Goal: Task Accomplishment & Management: Use online tool/utility

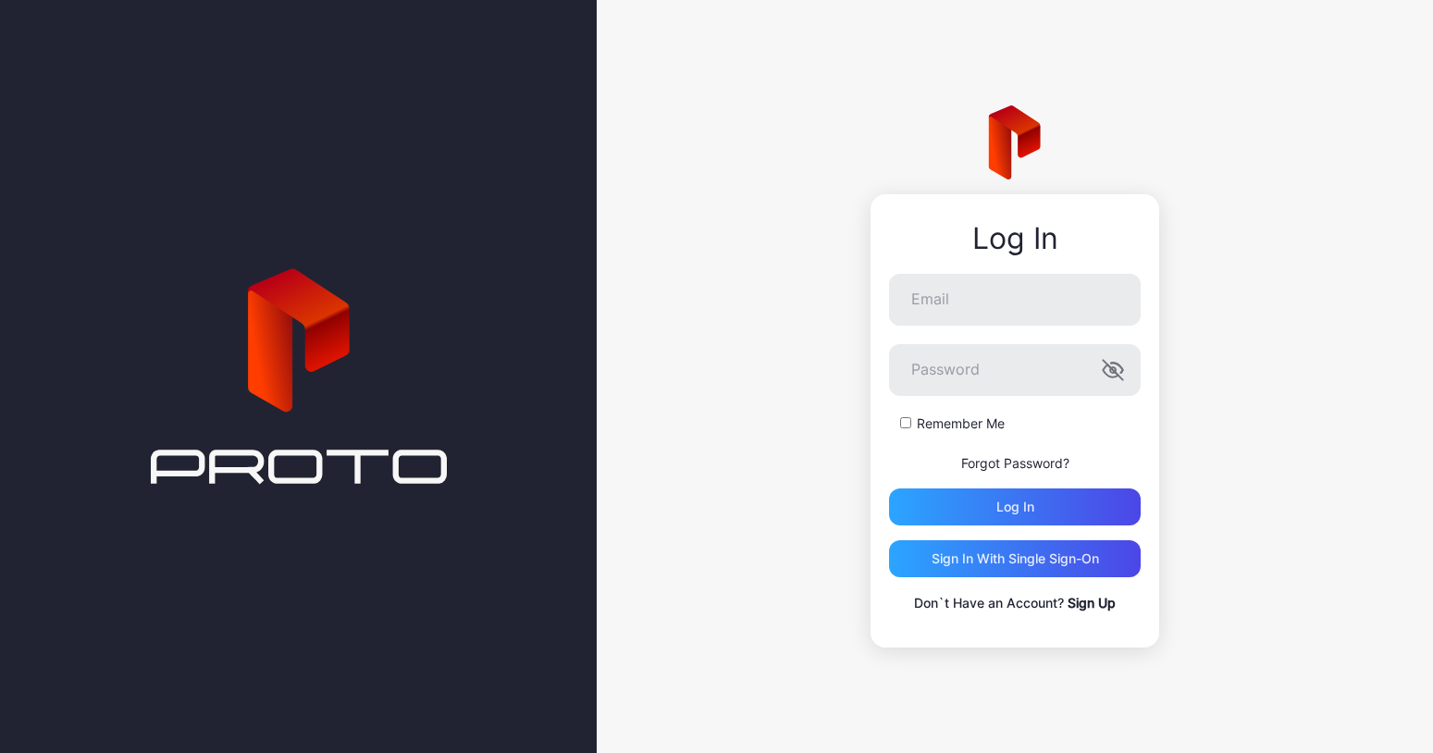
click at [483, 433] on div at bounding box center [298, 376] width 597 height 753
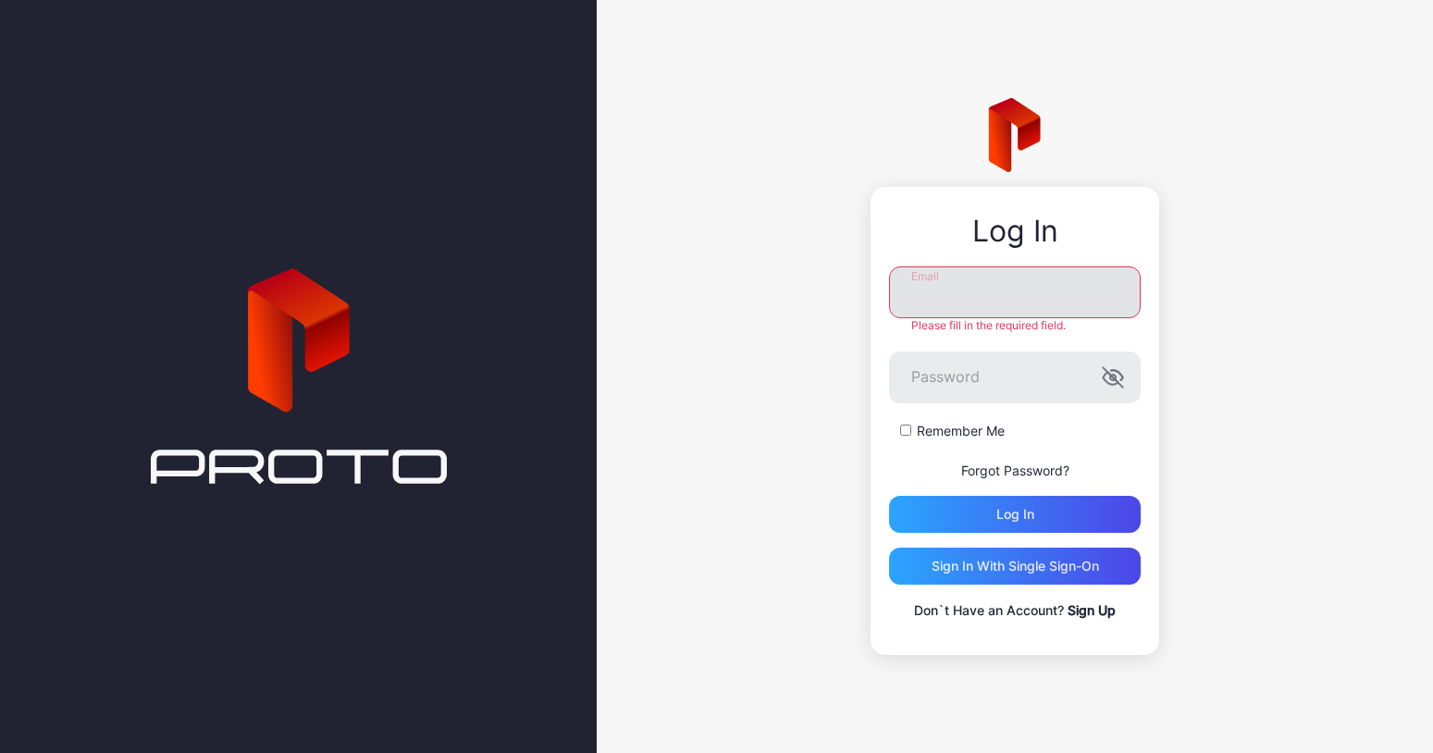
click at [983, 293] on input "Email" at bounding box center [1015, 292] width 252 height 52
click at [984, 302] on input "Email" at bounding box center [1015, 292] width 252 height 52
type input "**********"
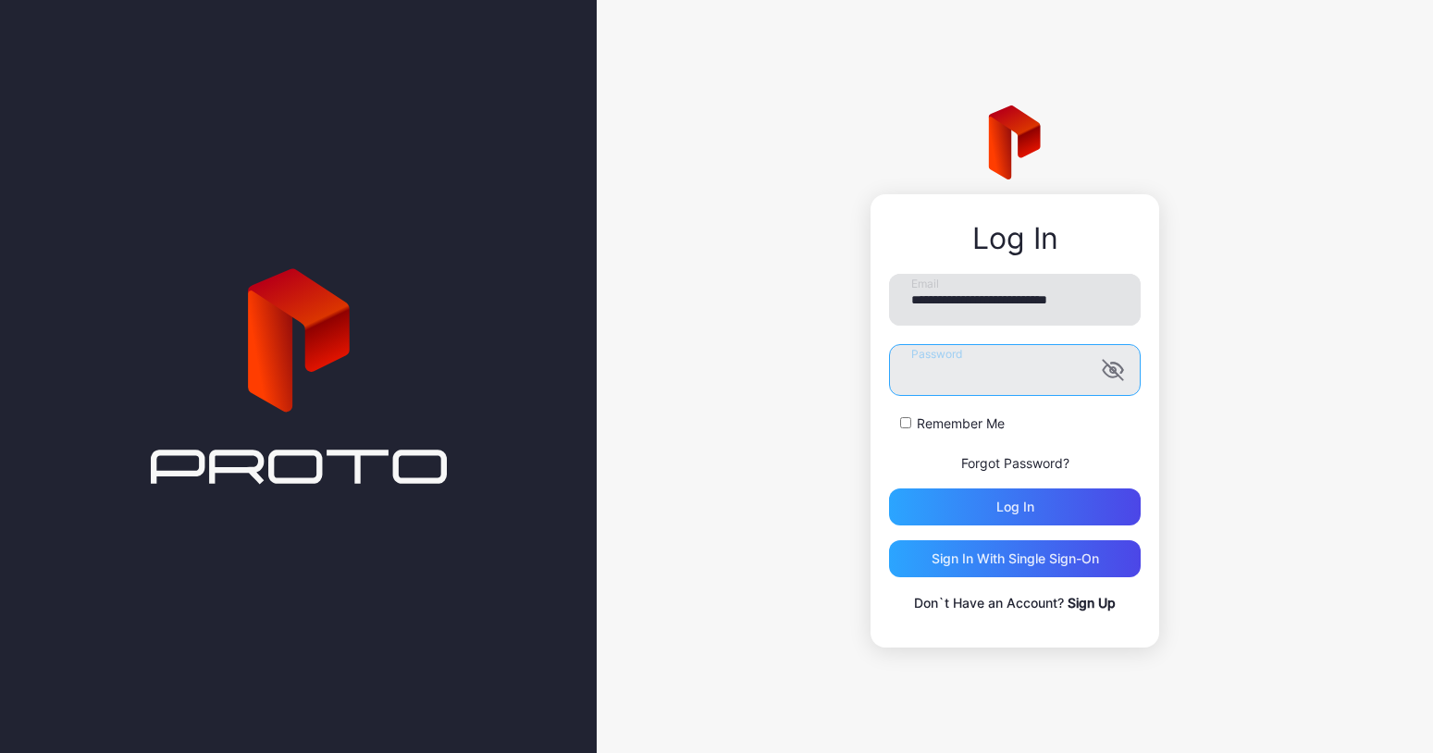
click at [1015, 507] on button "Log in" at bounding box center [1015, 506] width 252 height 37
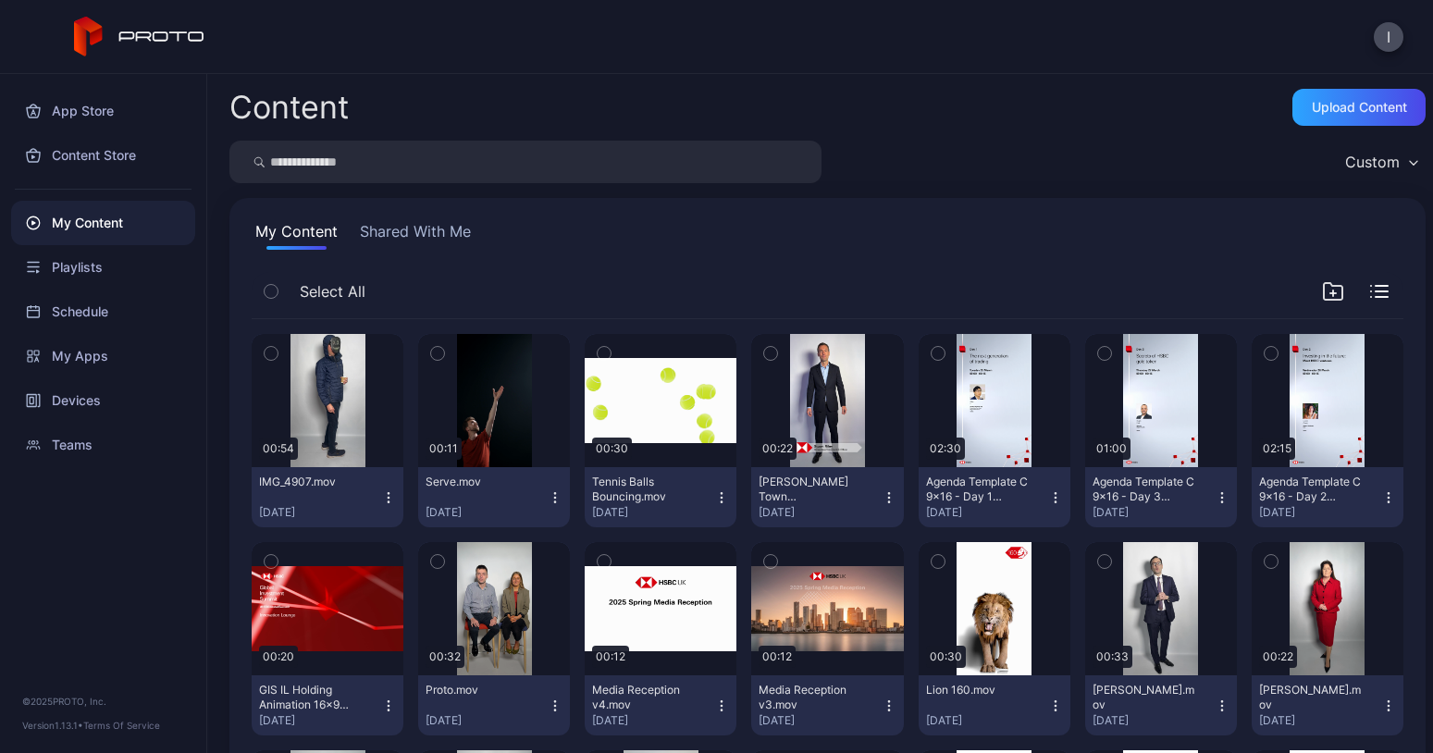
click at [268, 354] on icon "button" at bounding box center [271, 353] width 13 height 20
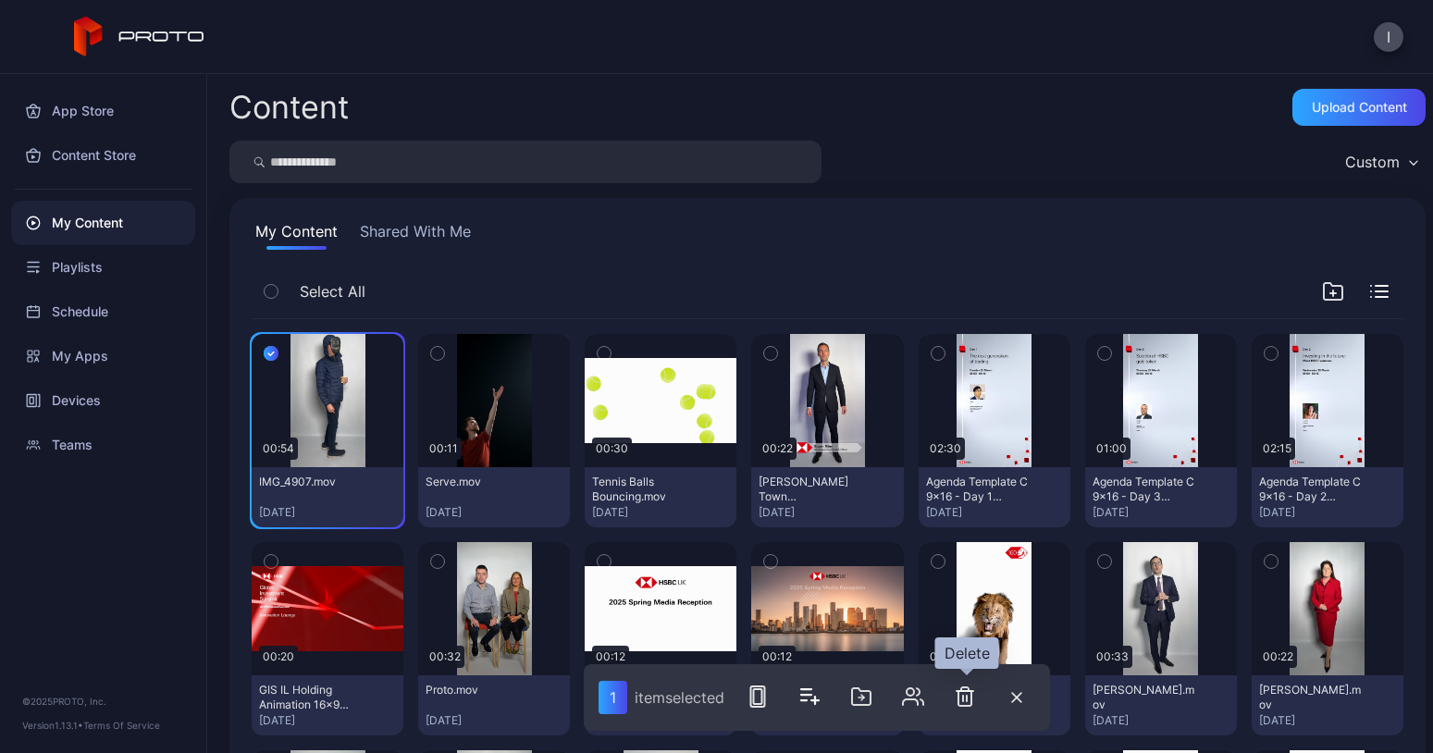
click at [960, 708] on button "button" at bounding box center [964, 696] width 37 height 37
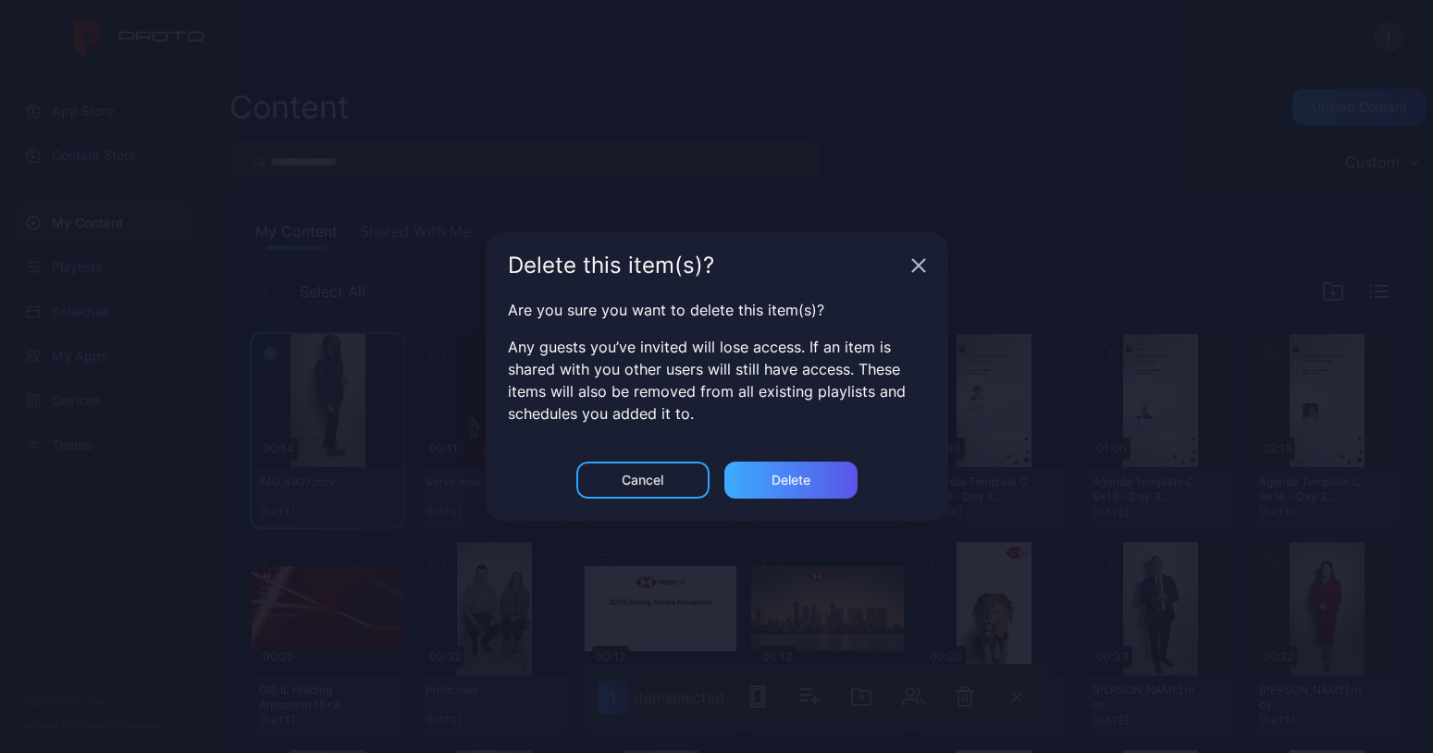
click at [755, 481] on div "Delete" at bounding box center [790, 480] width 133 height 37
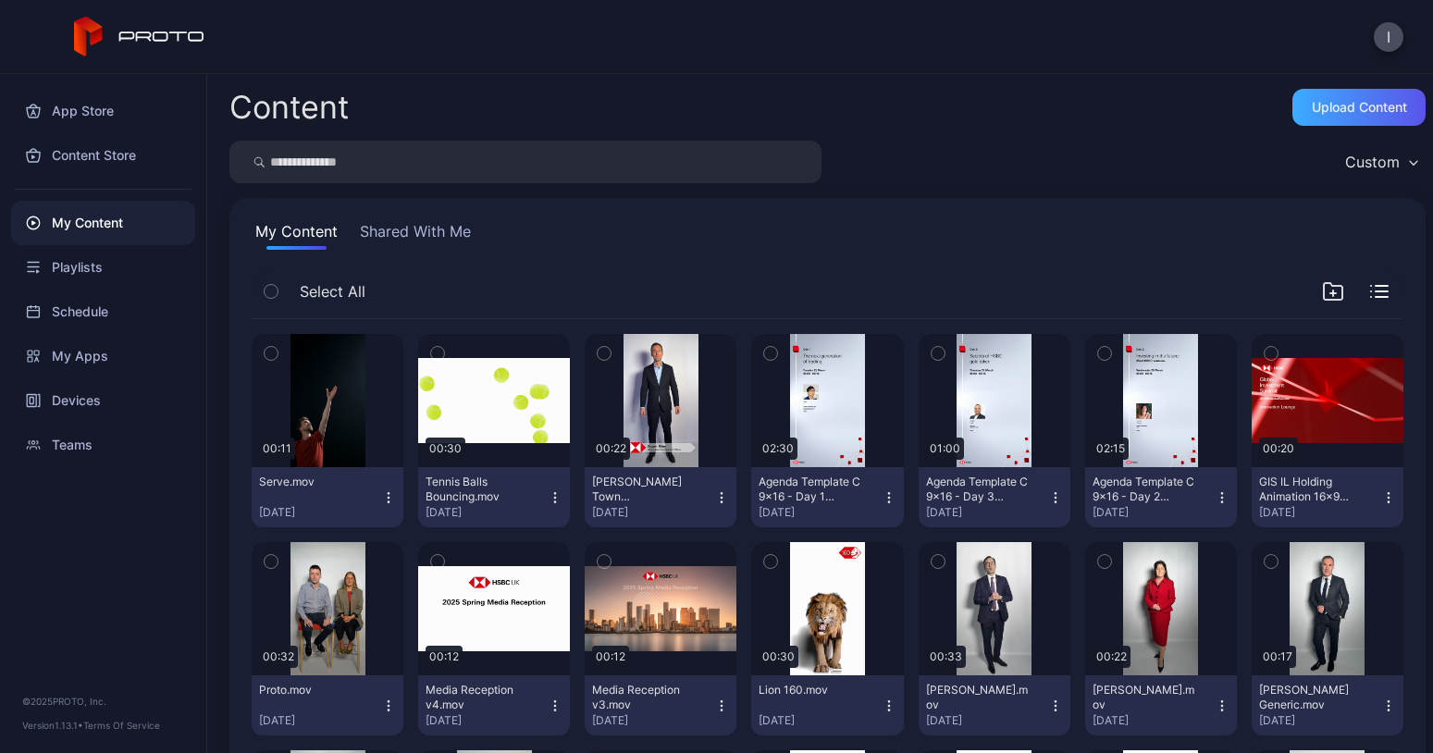
click at [1317, 107] on div "Upload Content" at bounding box center [1359, 107] width 95 height 15
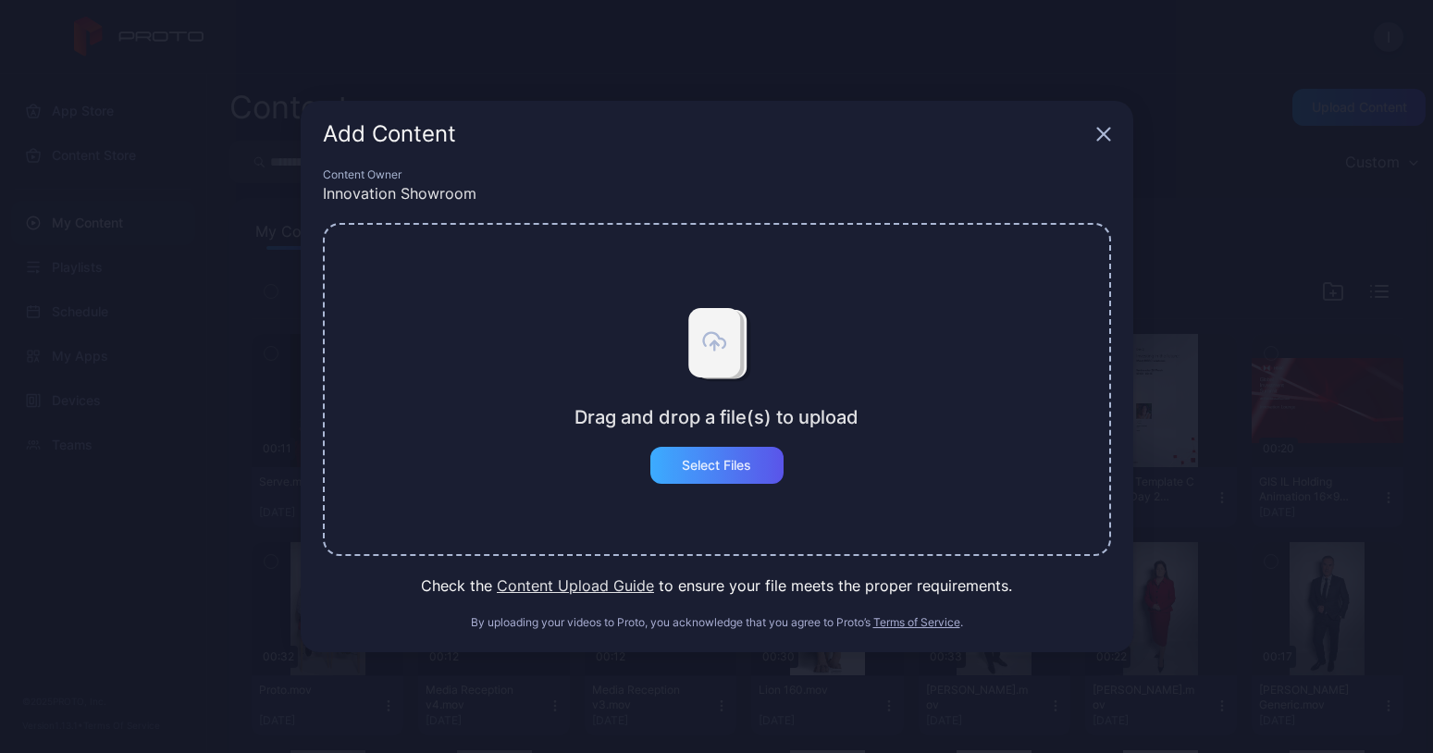
click at [714, 455] on div "Select Files" at bounding box center [716, 465] width 133 height 37
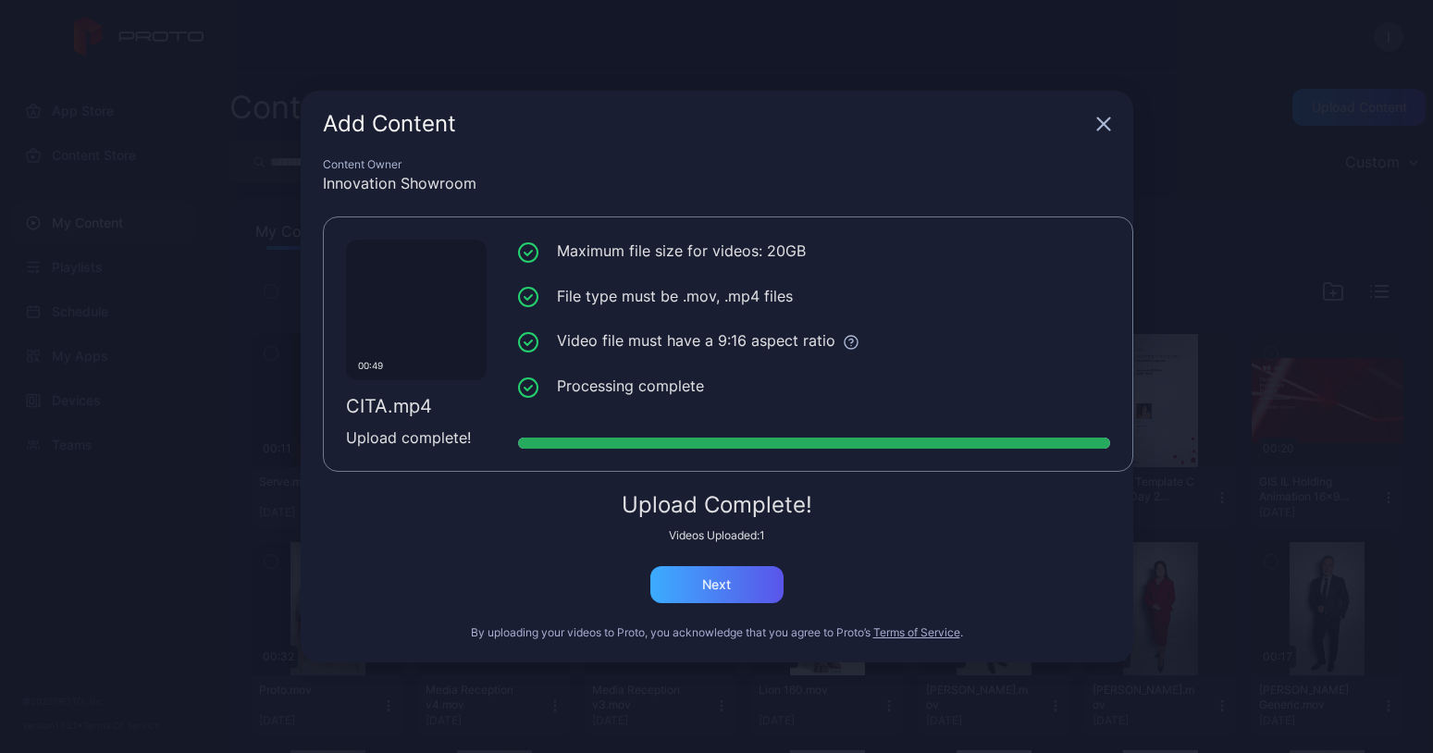
click at [684, 578] on div "Next" at bounding box center [716, 584] width 133 height 37
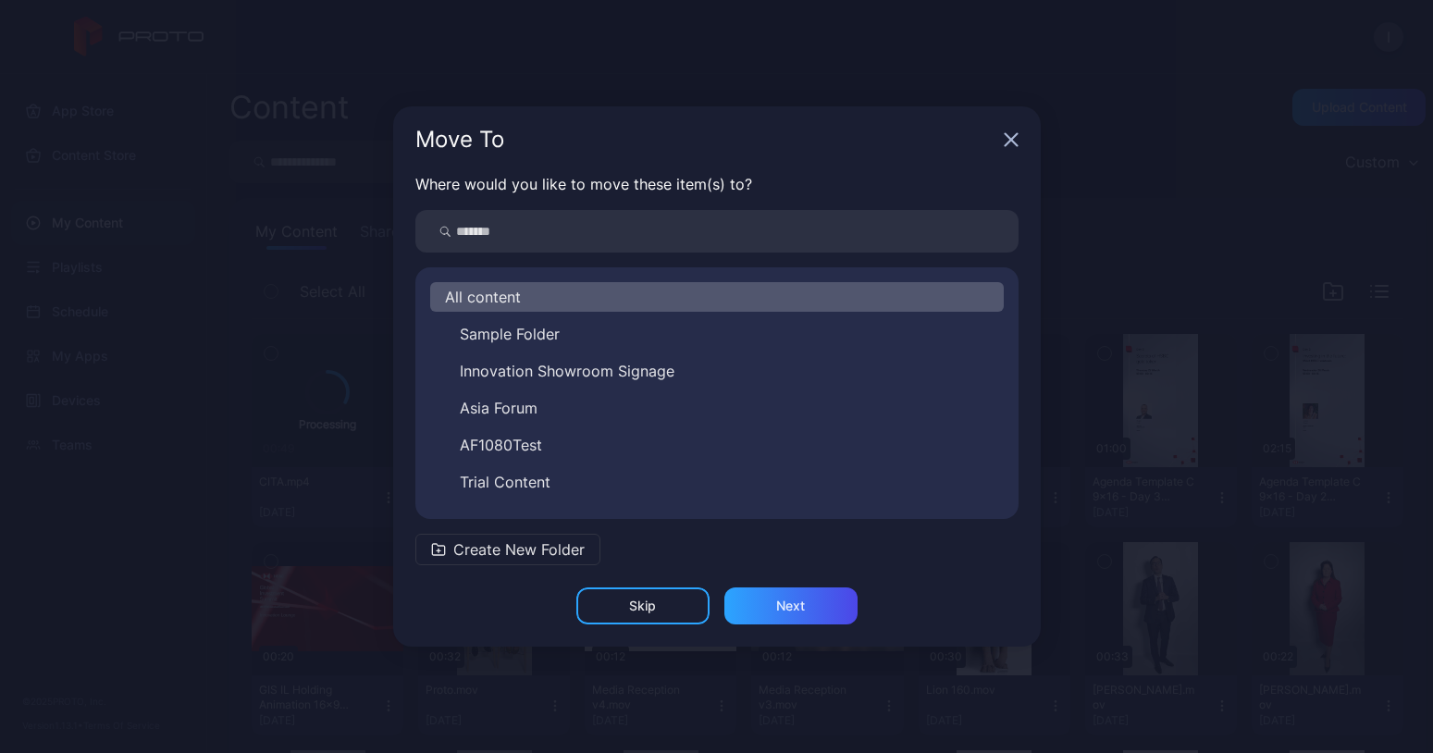
click at [690, 612] on div "Skip" at bounding box center [642, 605] width 133 height 37
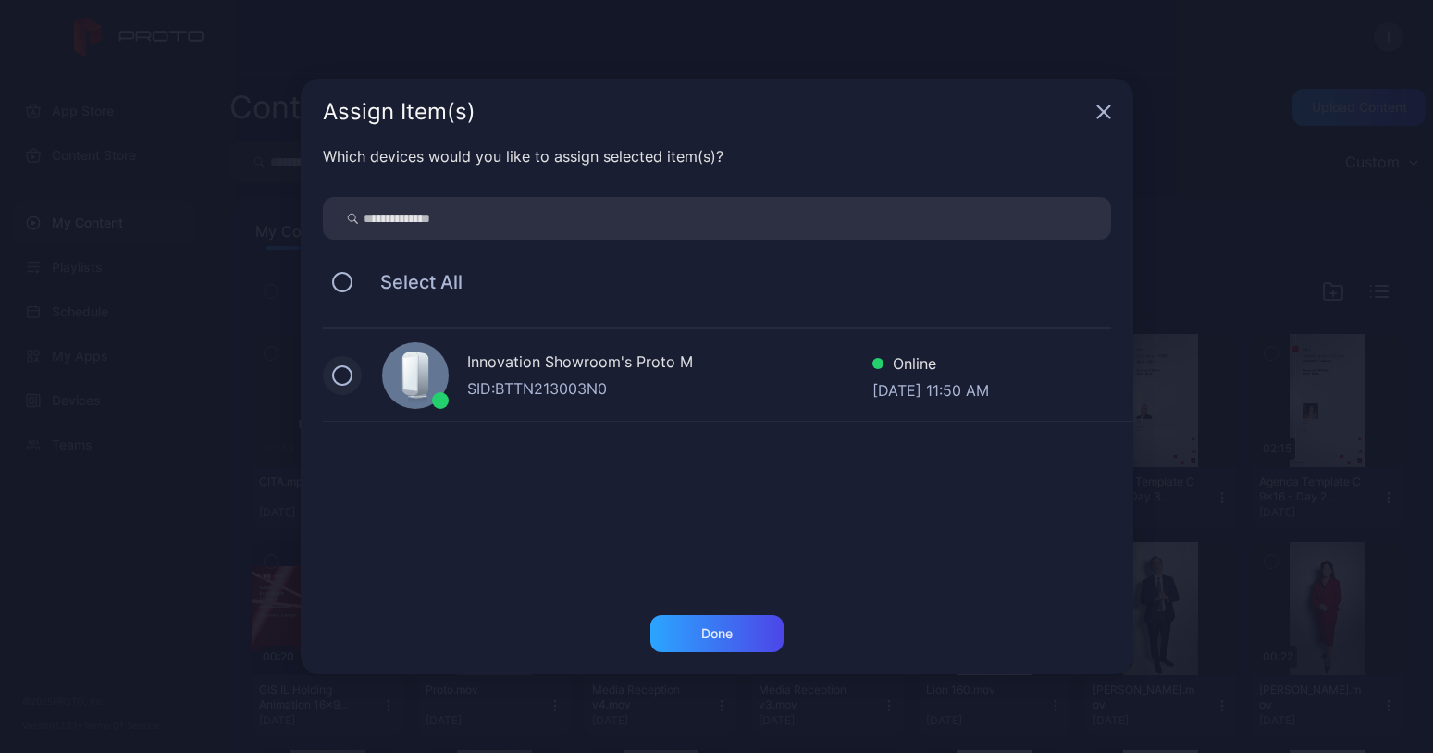
click at [343, 377] on button at bounding box center [342, 375] width 20 height 20
click at [754, 636] on div "Done" at bounding box center [716, 633] width 133 height 37
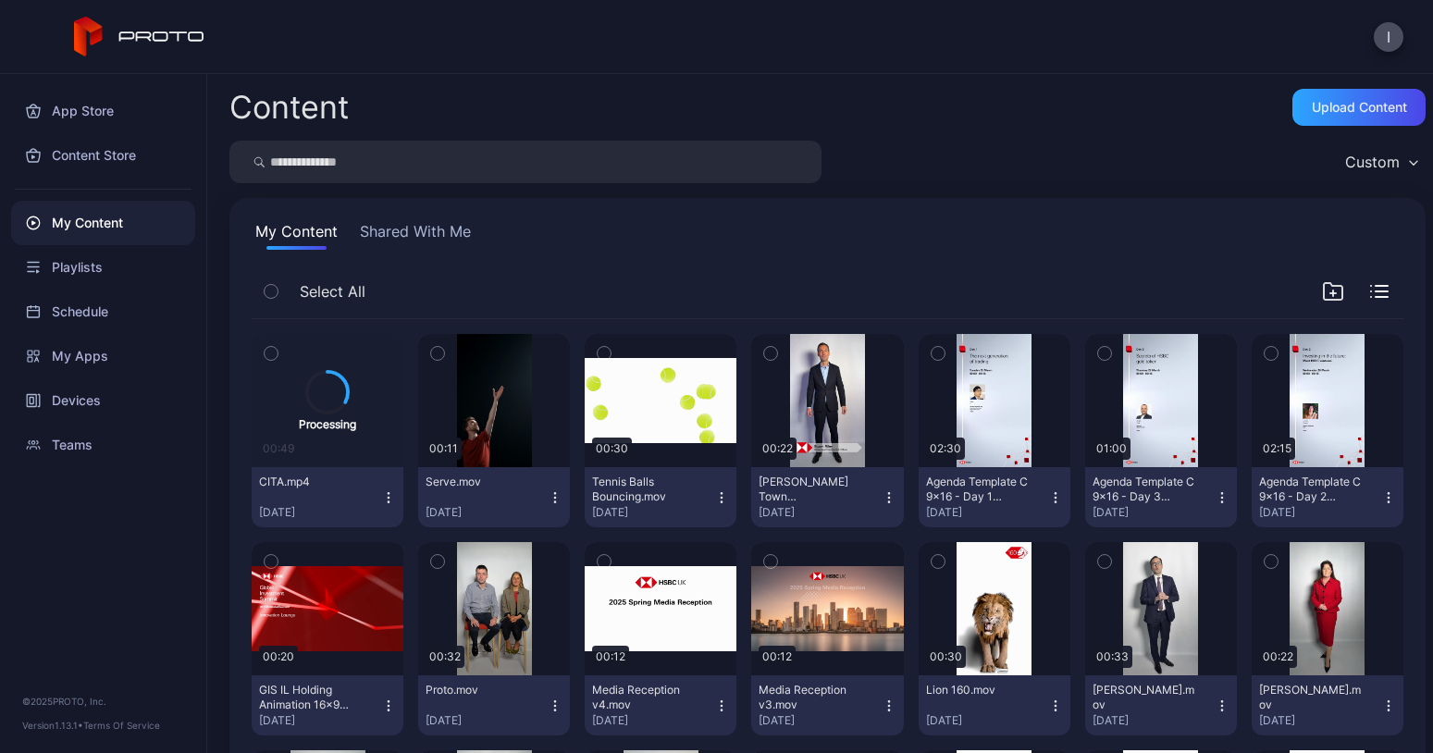
click at [275, 350] on icon "button" at bounding box center [271, 353] width 13 height 20
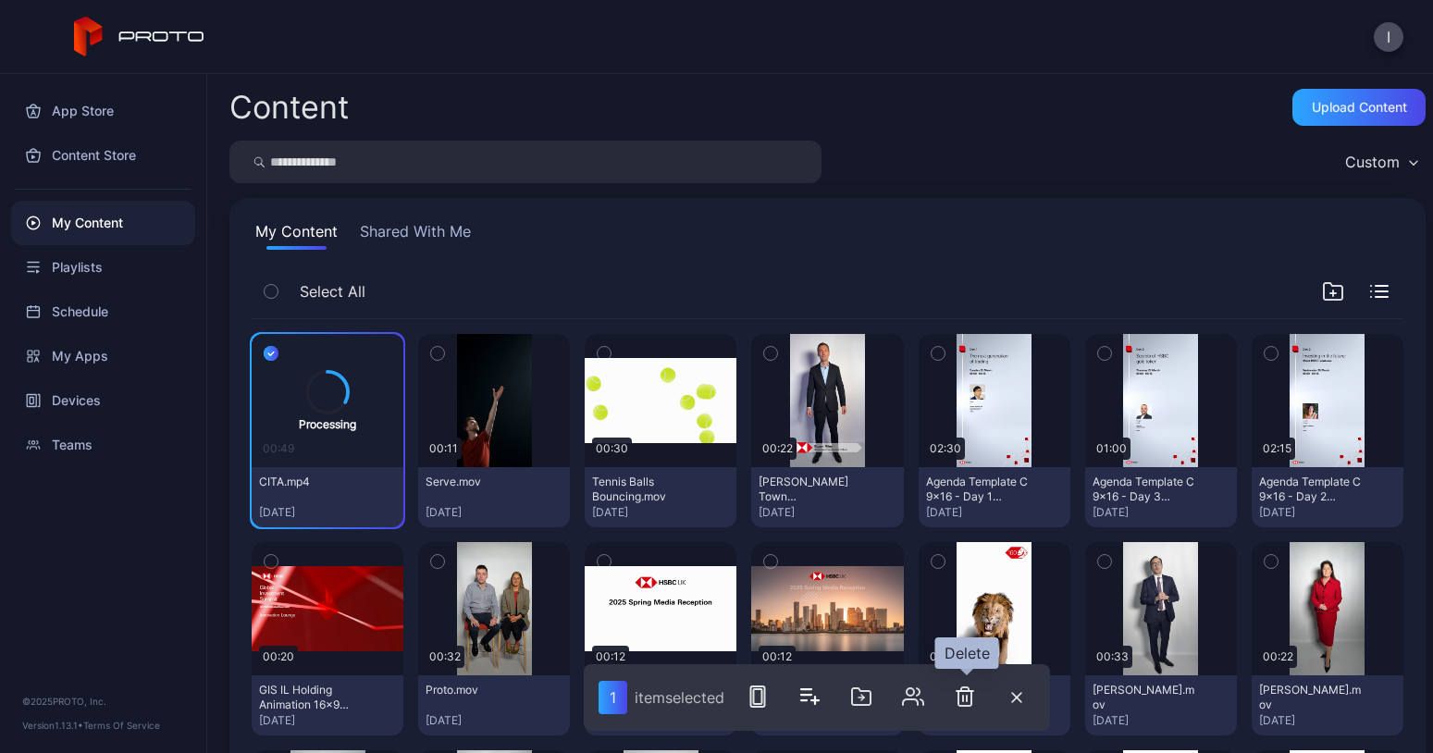
click at [966, 686] on icon "button" at bounding box center [965, 697] width 22 height 22
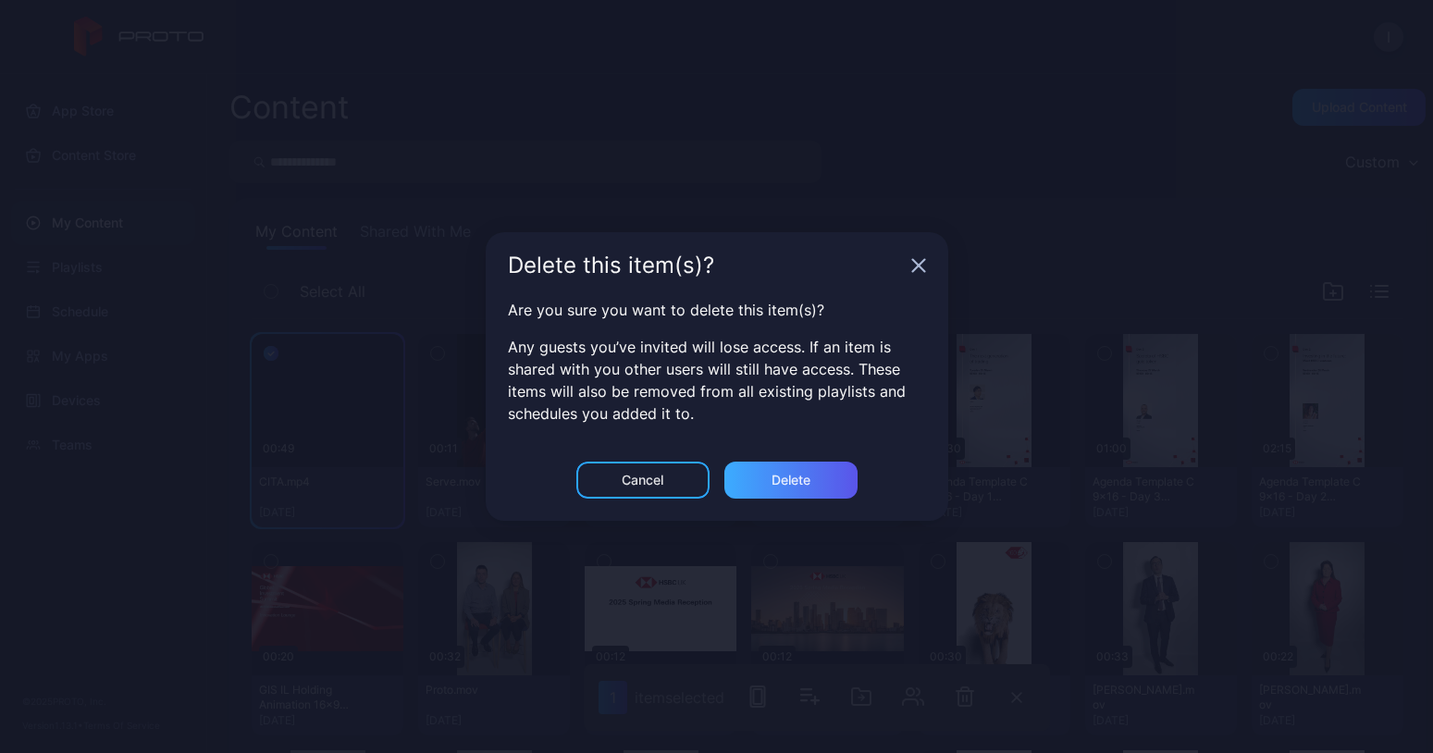
click at [803, 482] on div "Delete" at bounding box center [791, 480] width 39 height 15
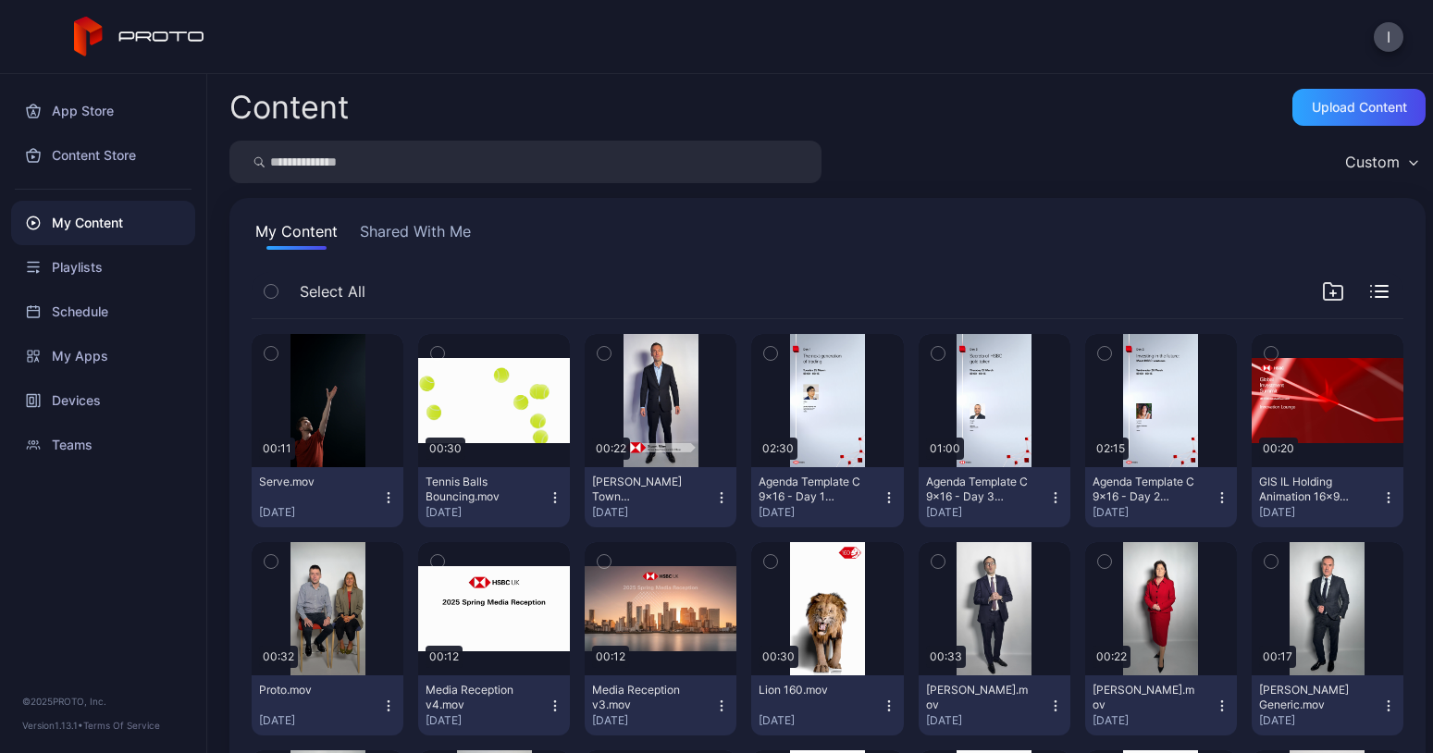
click at [722, 492] on button "Stuart Riley Town Hall Intro.mov May 9, 2025" at bounding box center [661, 497] width 152 height 60
click at [1312, 111] on div "Upload Content" at bounding box center [1359, 107] width 95 height 15
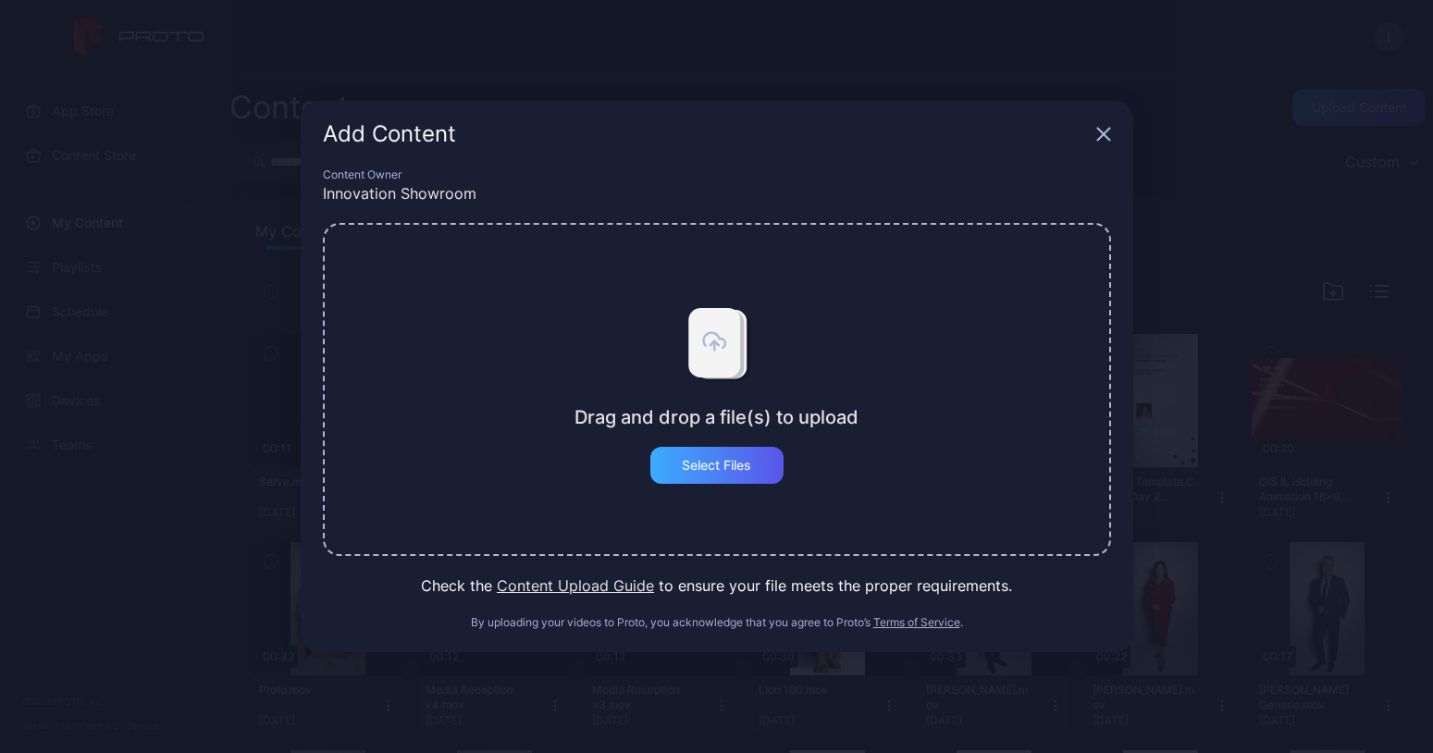
click at [684, 469] on div "Select Files" at bounding box center [716, 465] width 69 height 15
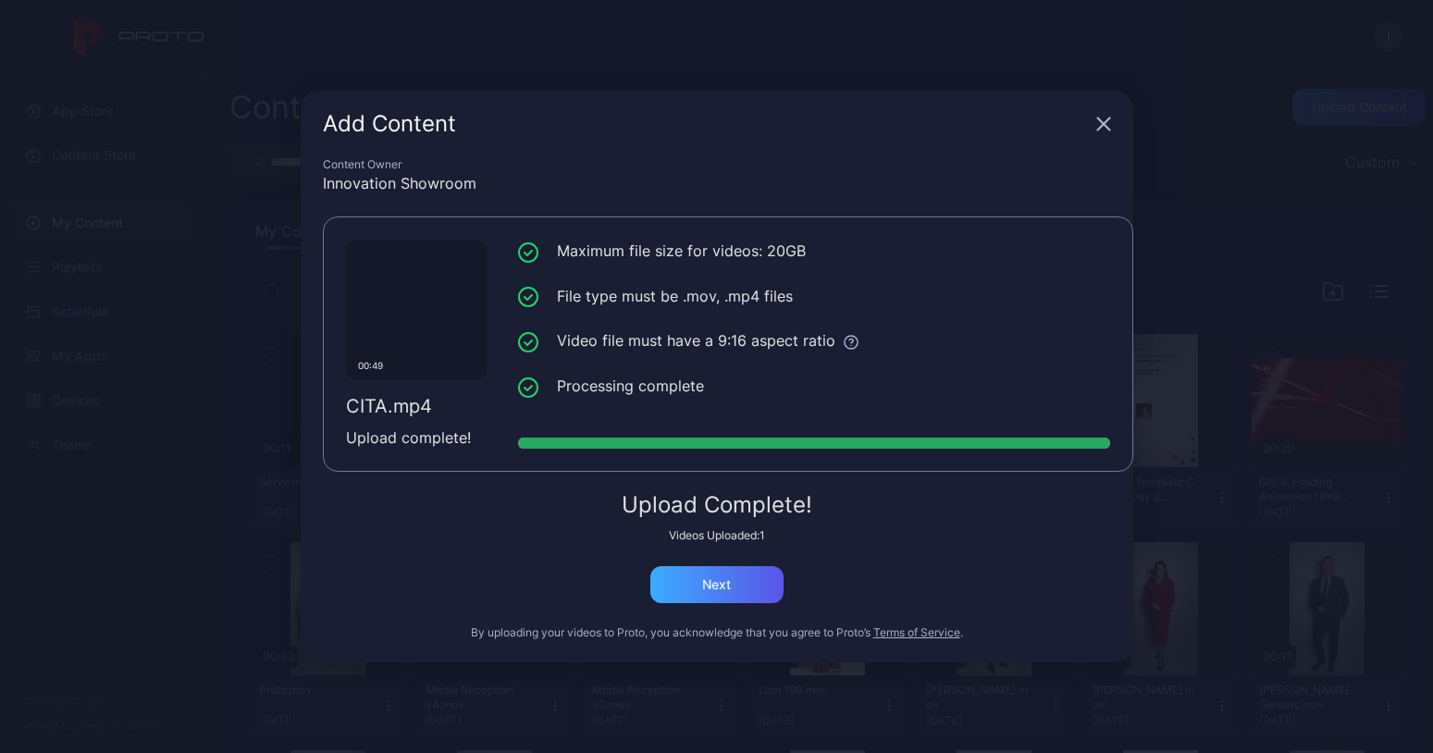
click at [707, 587] on div "Next" at bounding box center [716, 584] width 29 height 15
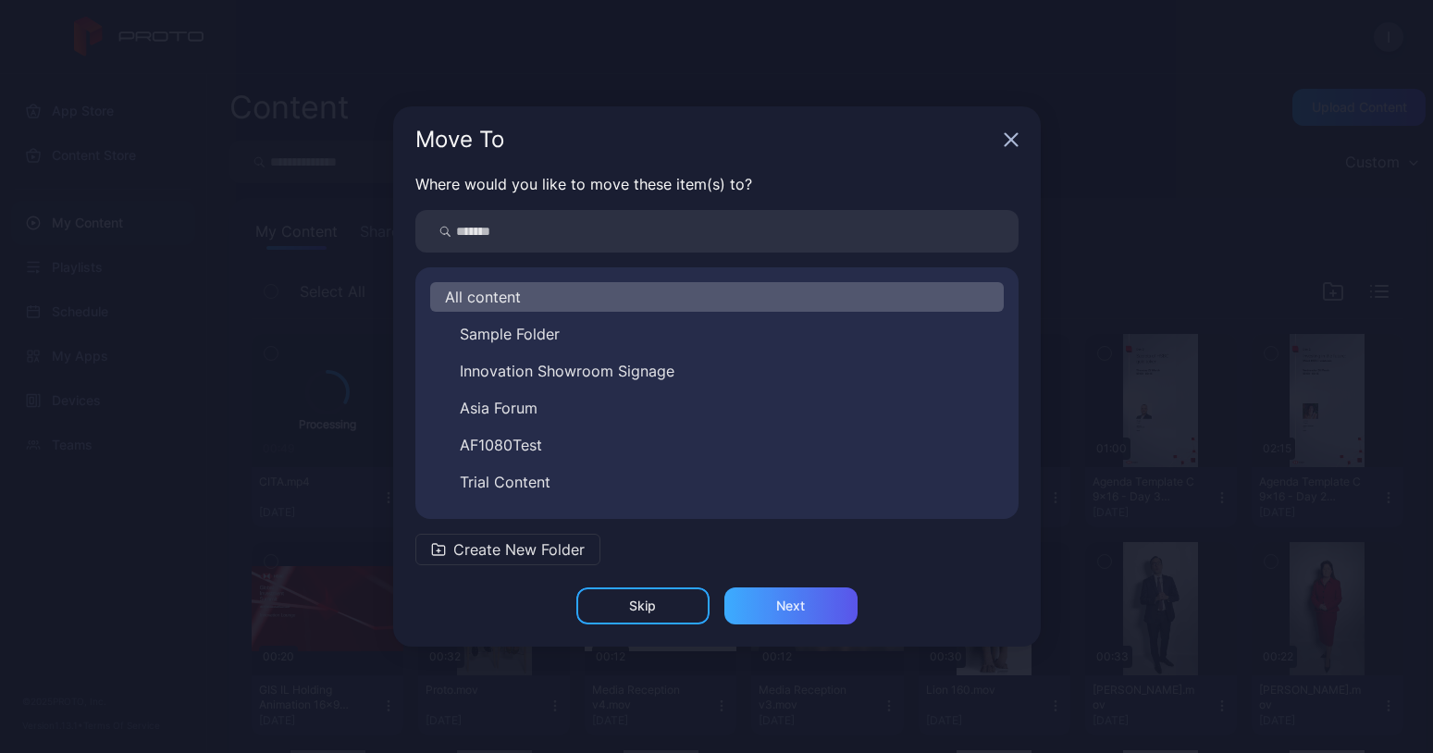
click at [770, 614] on div "Next" at bounding box center [790, 605] width 133 height 37
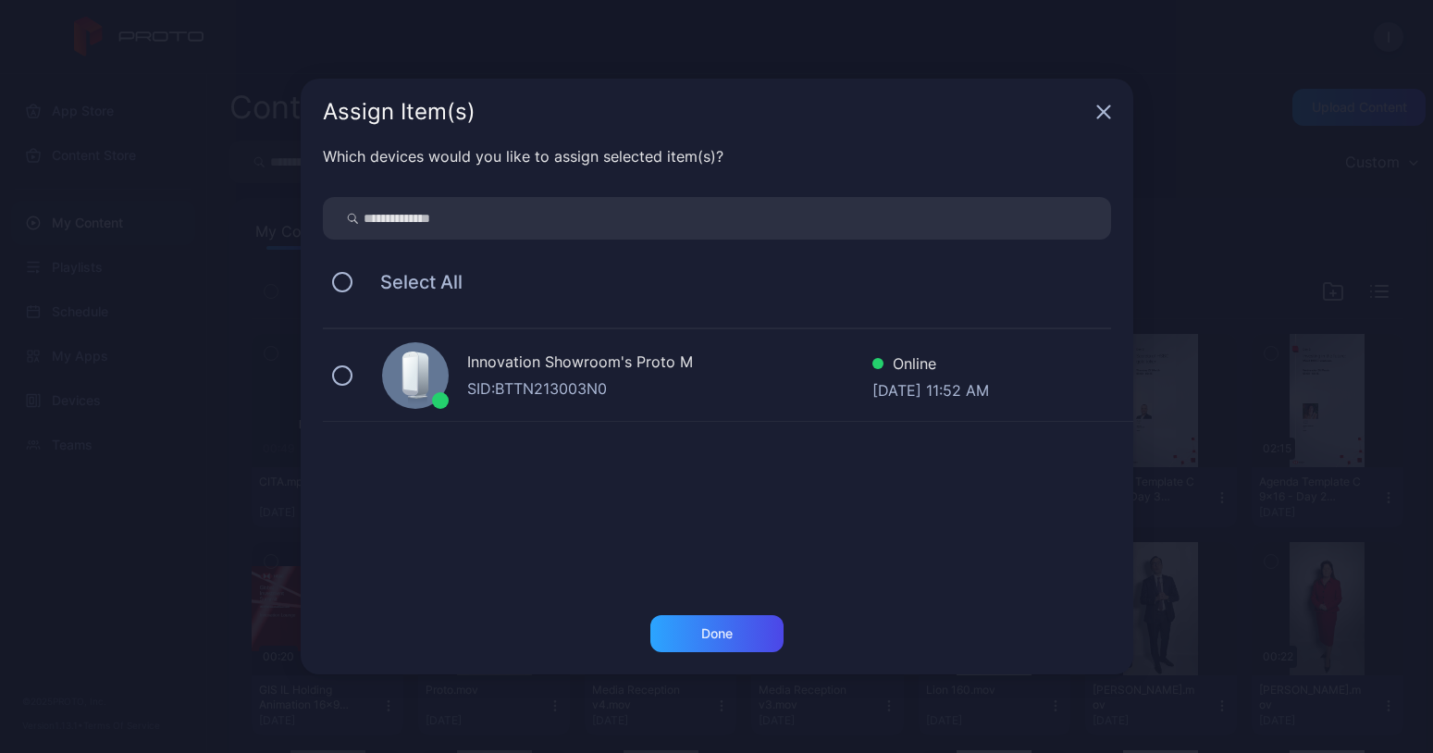
click at [621, 391] on div "SID: BTTN213003N0" at bounding box center [669, 388] width 405 height 22
click at [682, 634] on div "Done" at bounding box center [716, 633] width 133 height 37
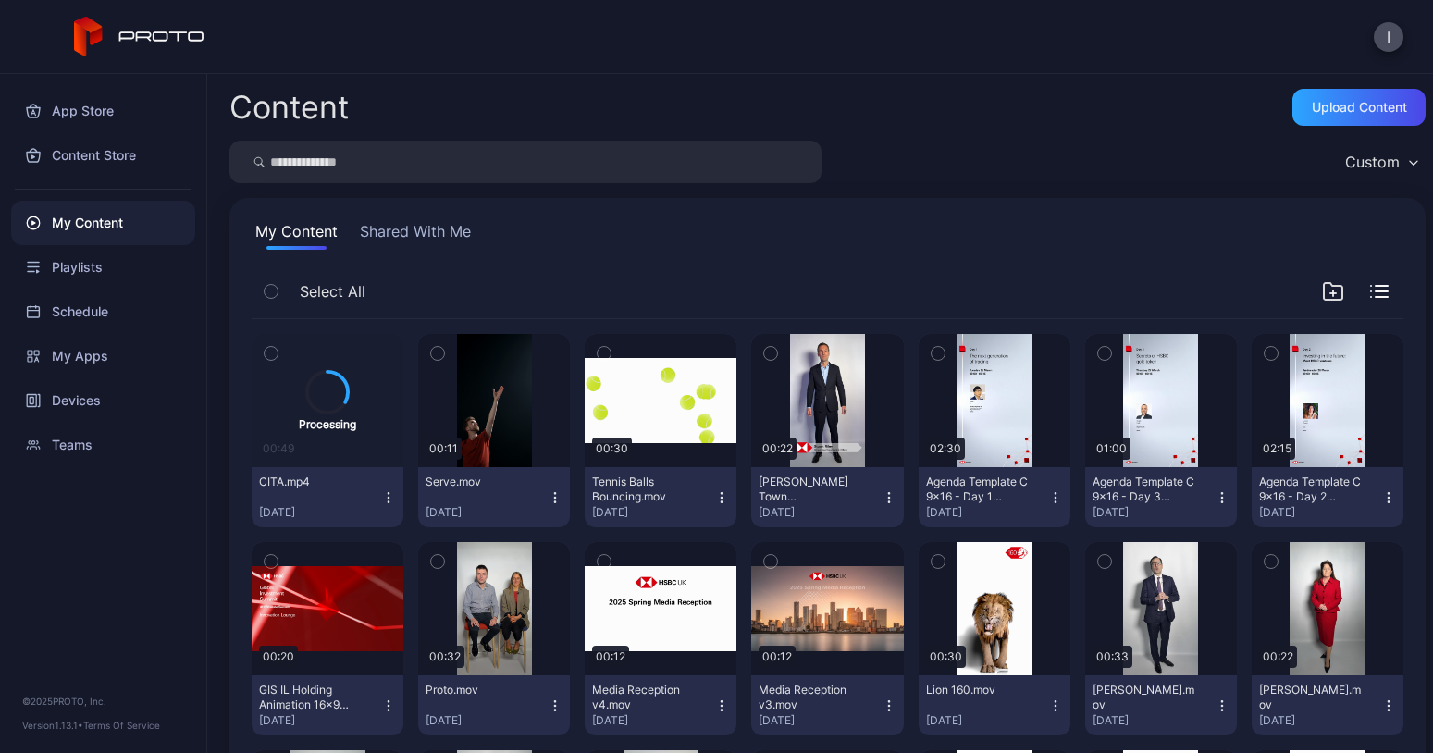
click at [388, 498] on icon "button" at bounding box center [388, 497] width 1 height 1
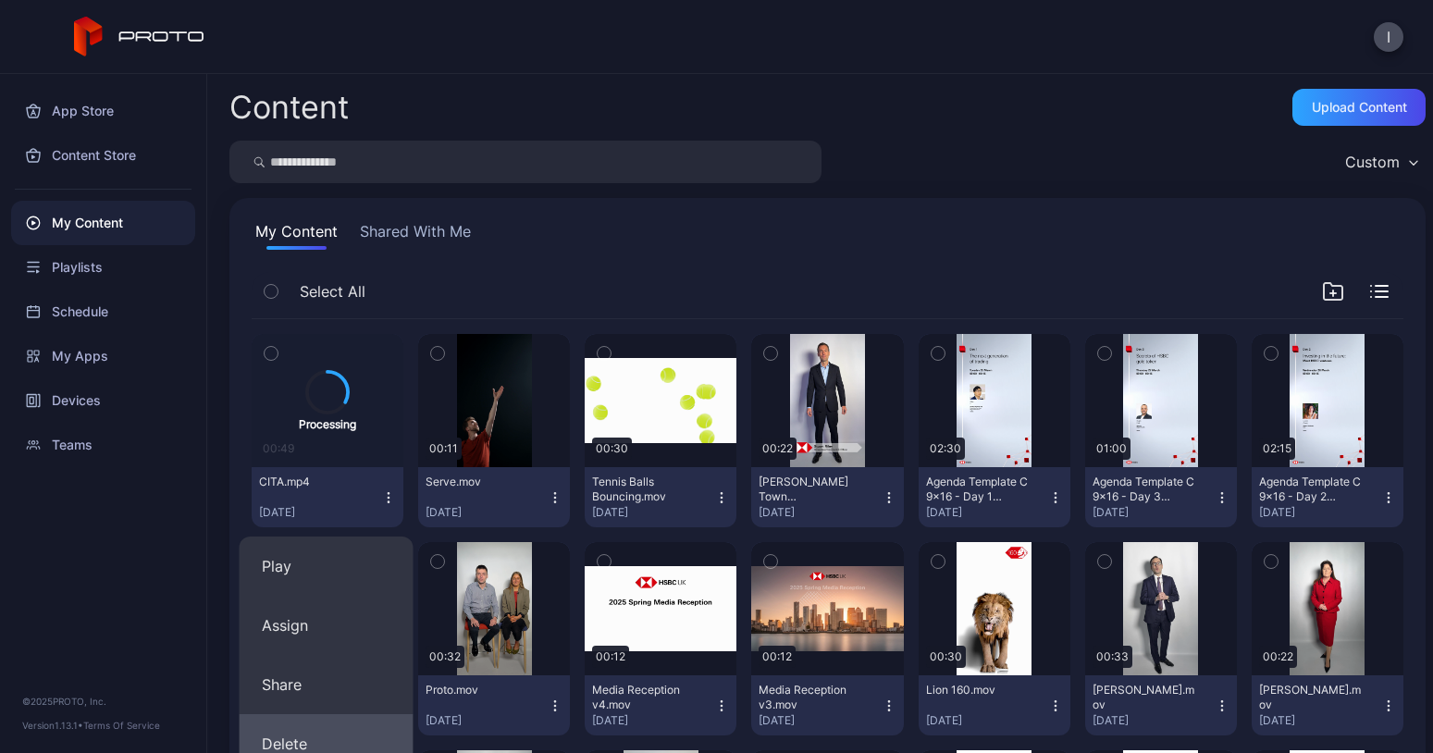
click at [317, 730] on button "Delete" at bounding box center [327, 743] width 174 height 59
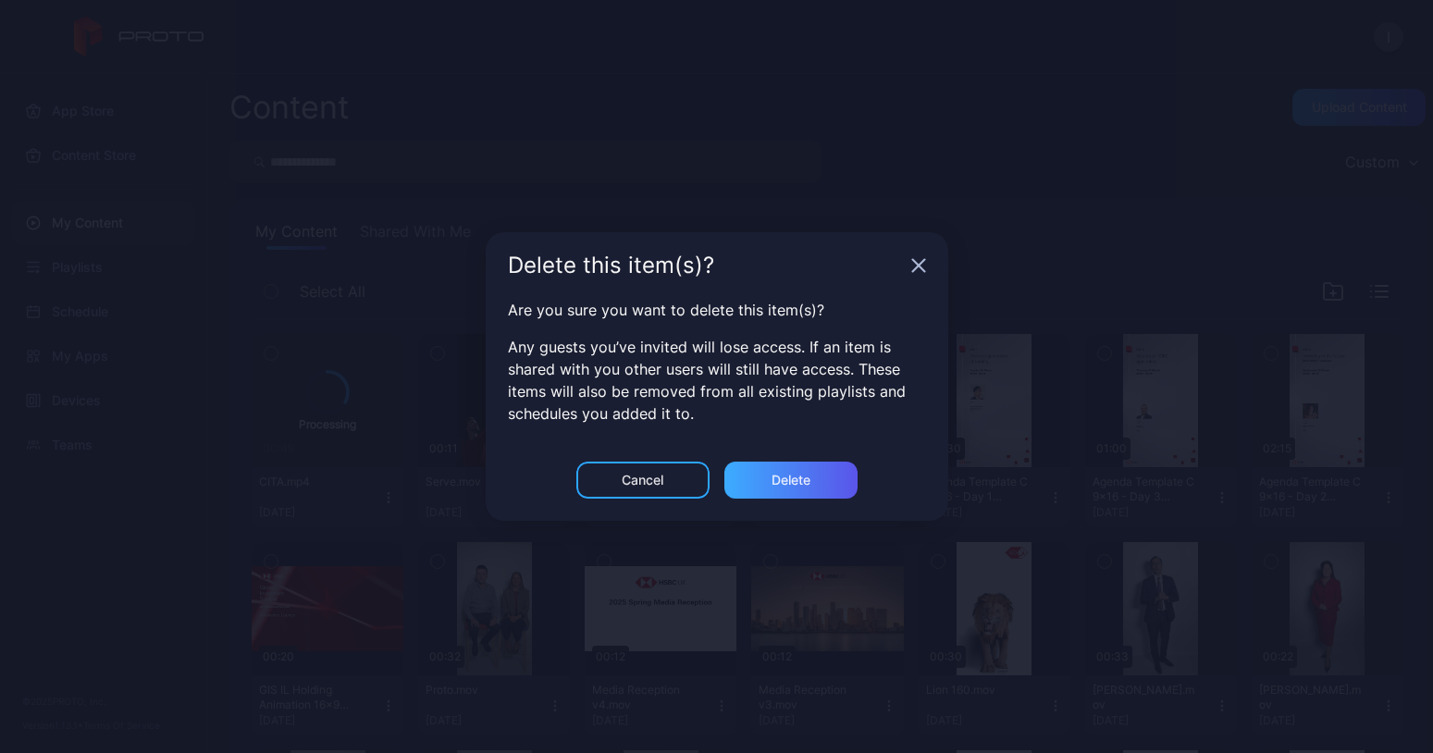
click at [812, 477] on div "Delete" at bounding box center [790, 480] width 133 height 37
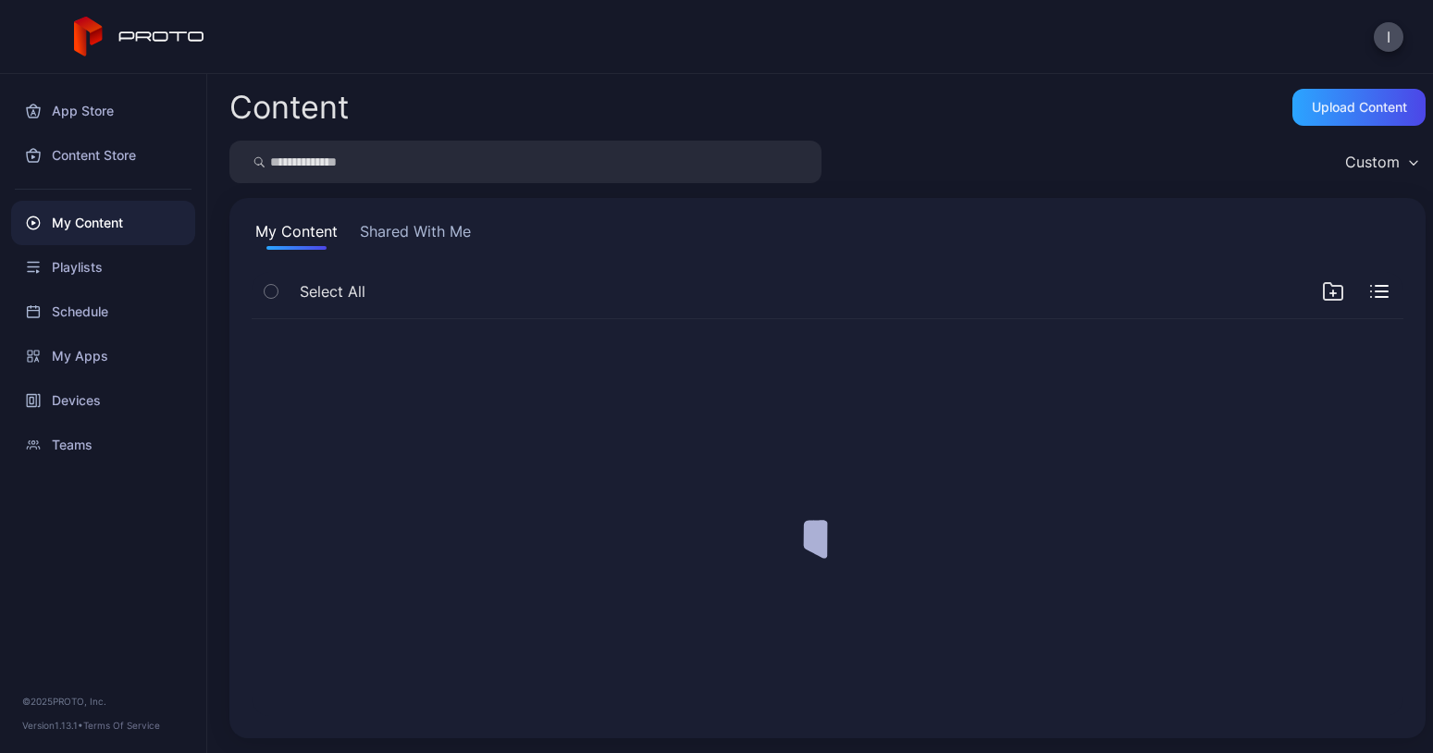
click at [792, 488] on icon at bounding box center [828, 518] width 93 height 93
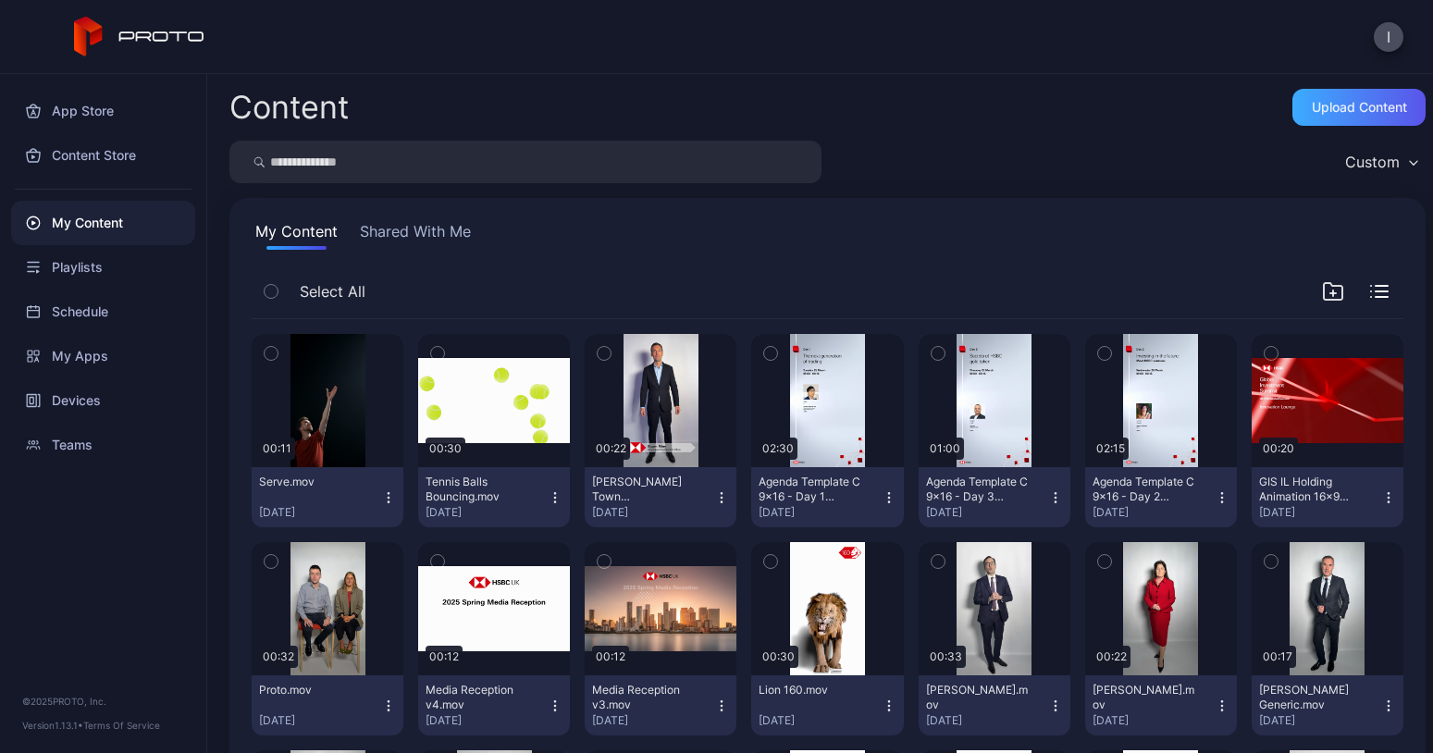
click at [1326, 113] on div "Upload Content" at bounding box center [1359, 107] width 95 height 15
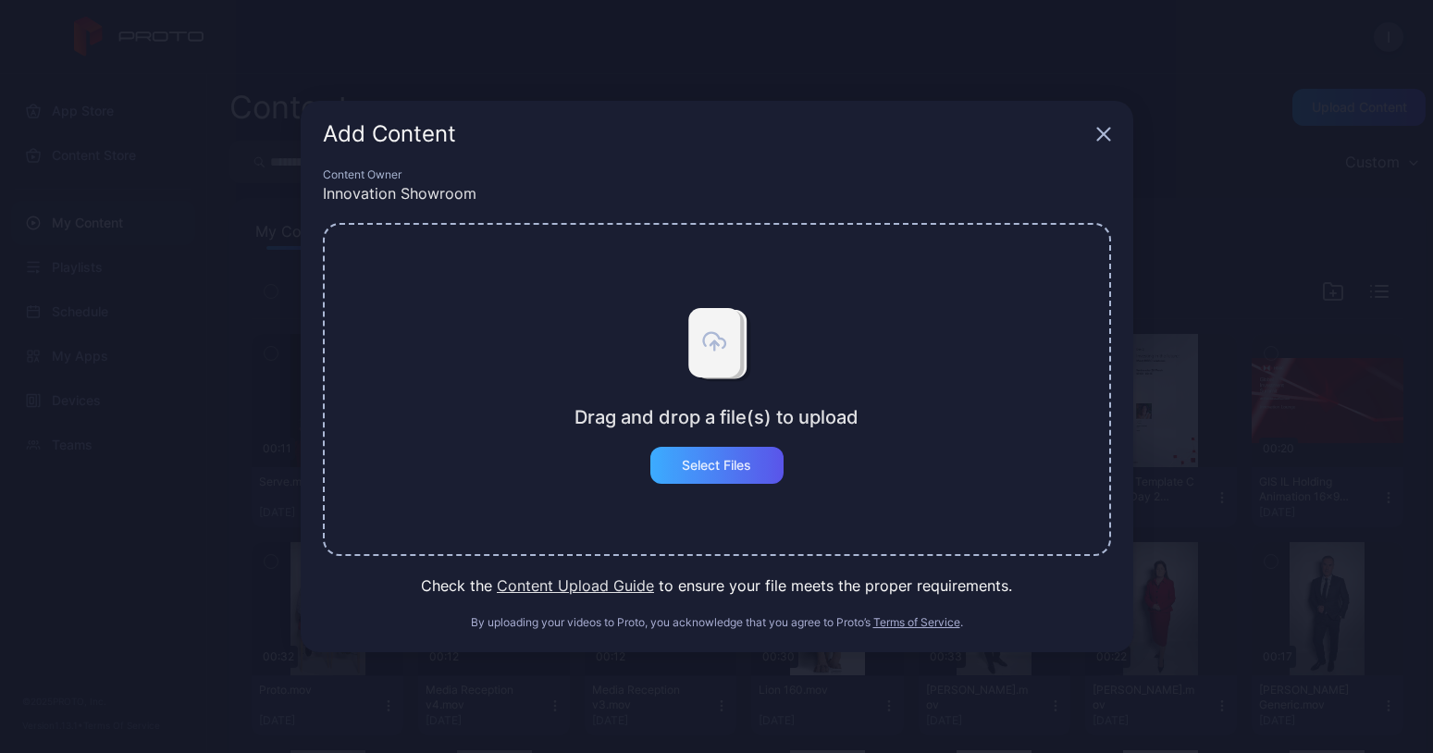
click at [782, 461] on div "Select Files" at bounding box center [716, 465] width 133 height 37
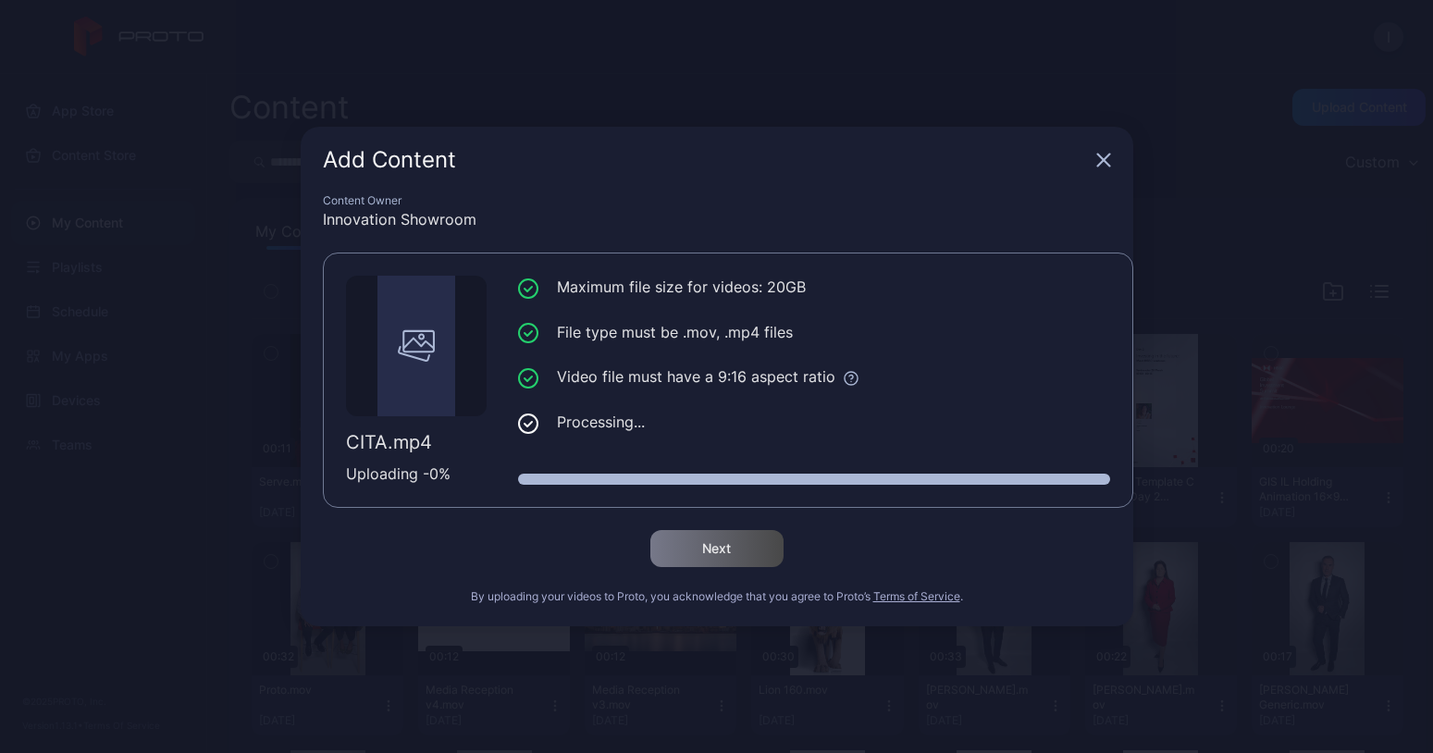
click at [1112, 167] on div "Add Content" at bounding box center [717, 160] width 833 height 67
click at [1101, 158] on icon "button" at bounding box center [1103, 161] width 12 height 12
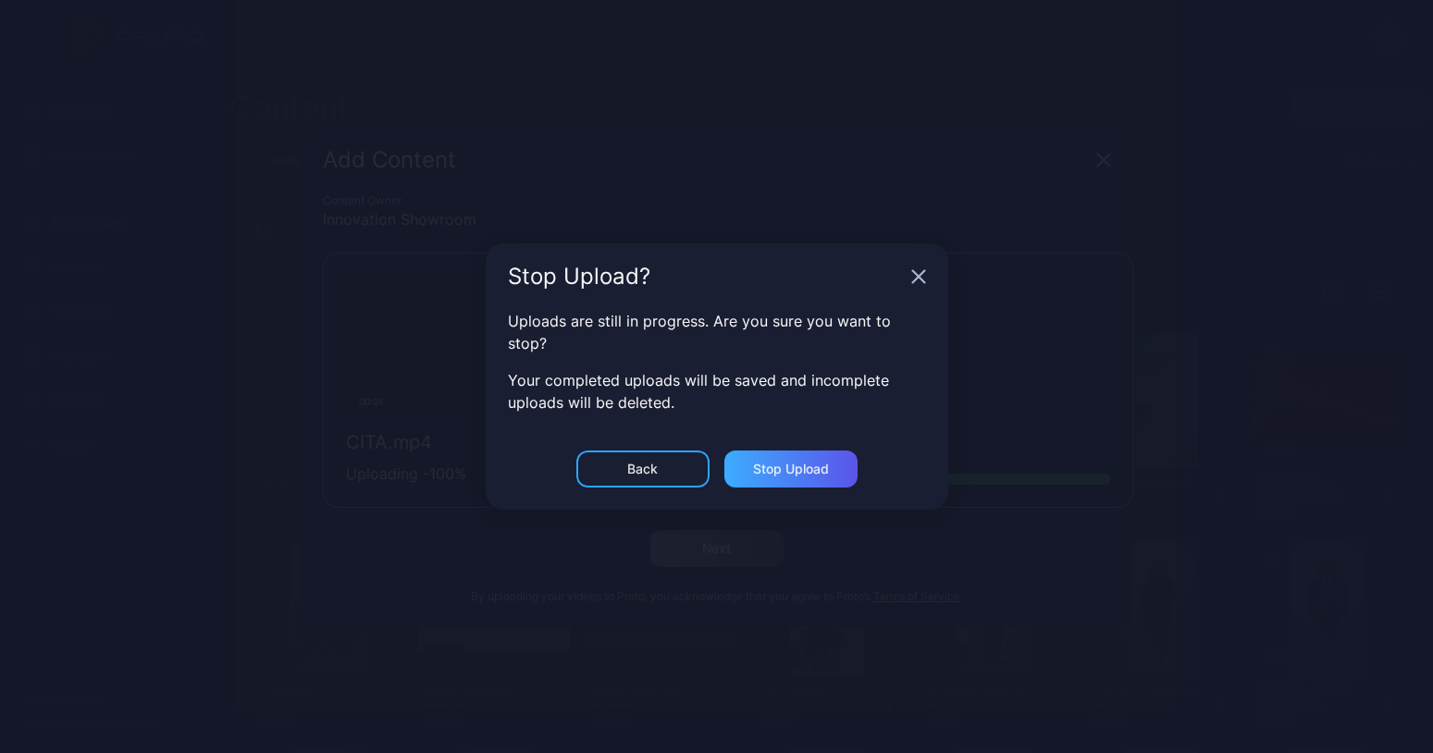
click at [751, 469] on div "Stop Upload" at bounding box center [790, 469] width 133 height 37
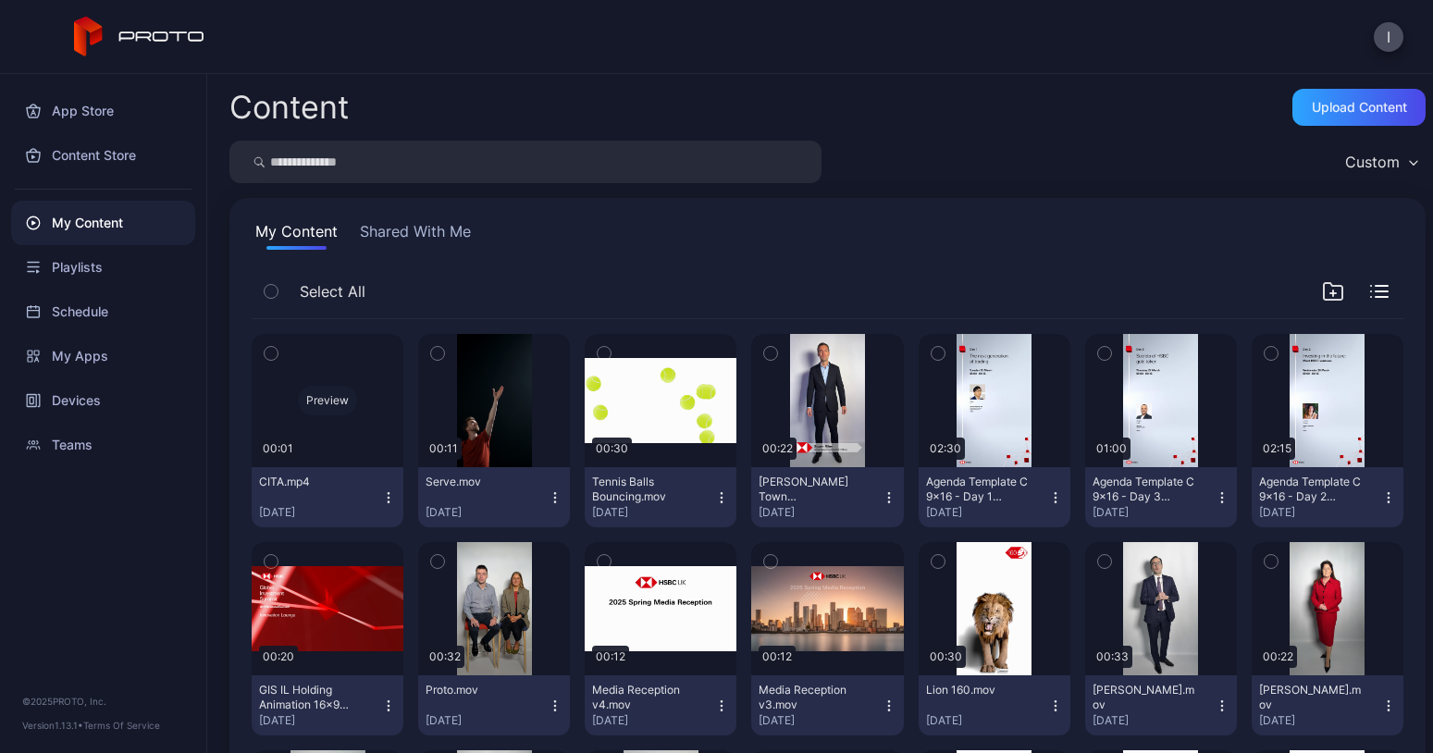
click at [363, 402] on div "Preview" at bounding box center [328, 400] width 152 height 133
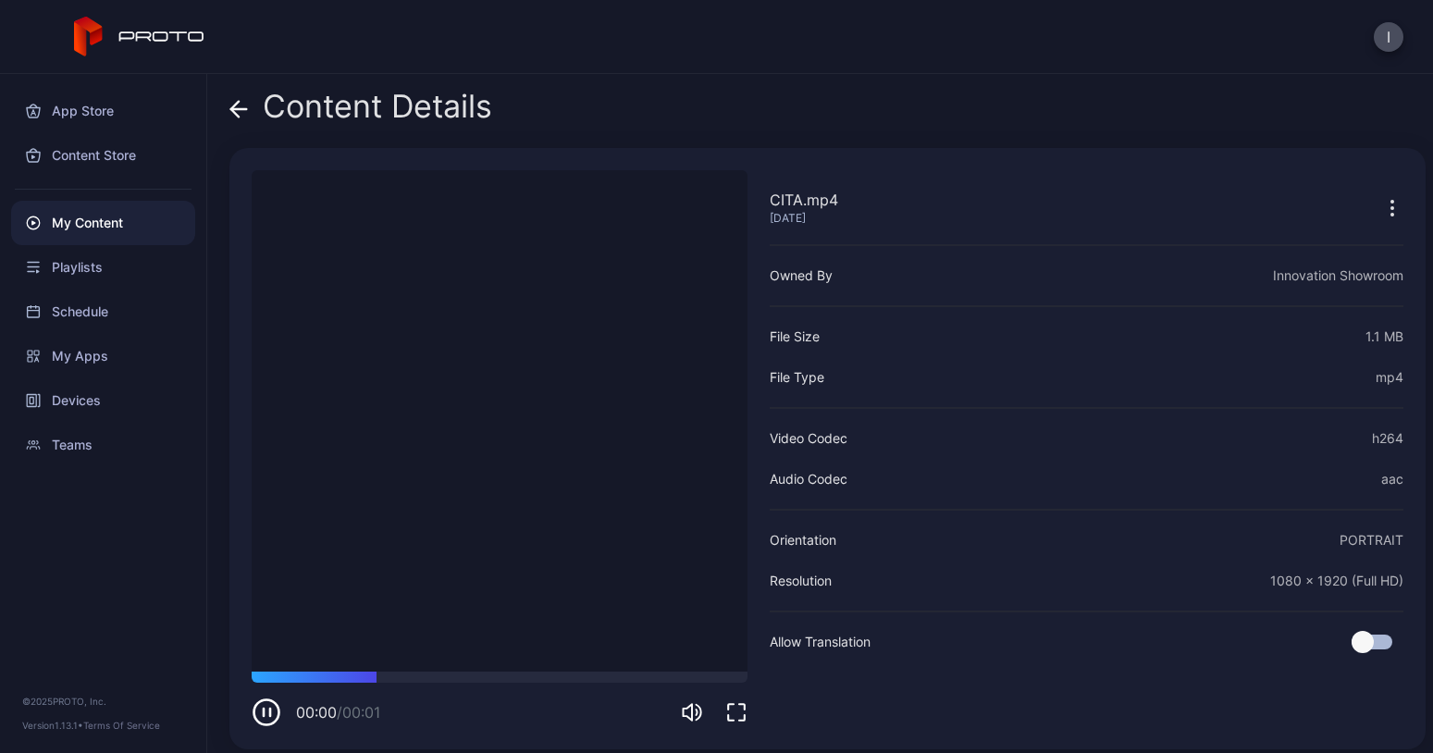
click at [496, 437] on video "Sorry, your browser doesn‘t support embedded videos" at bounding box center [500, 420] width 496 height 501
click at [253, 116] on div "Content Details" at bounding box center [360, 111] width 263 height 44
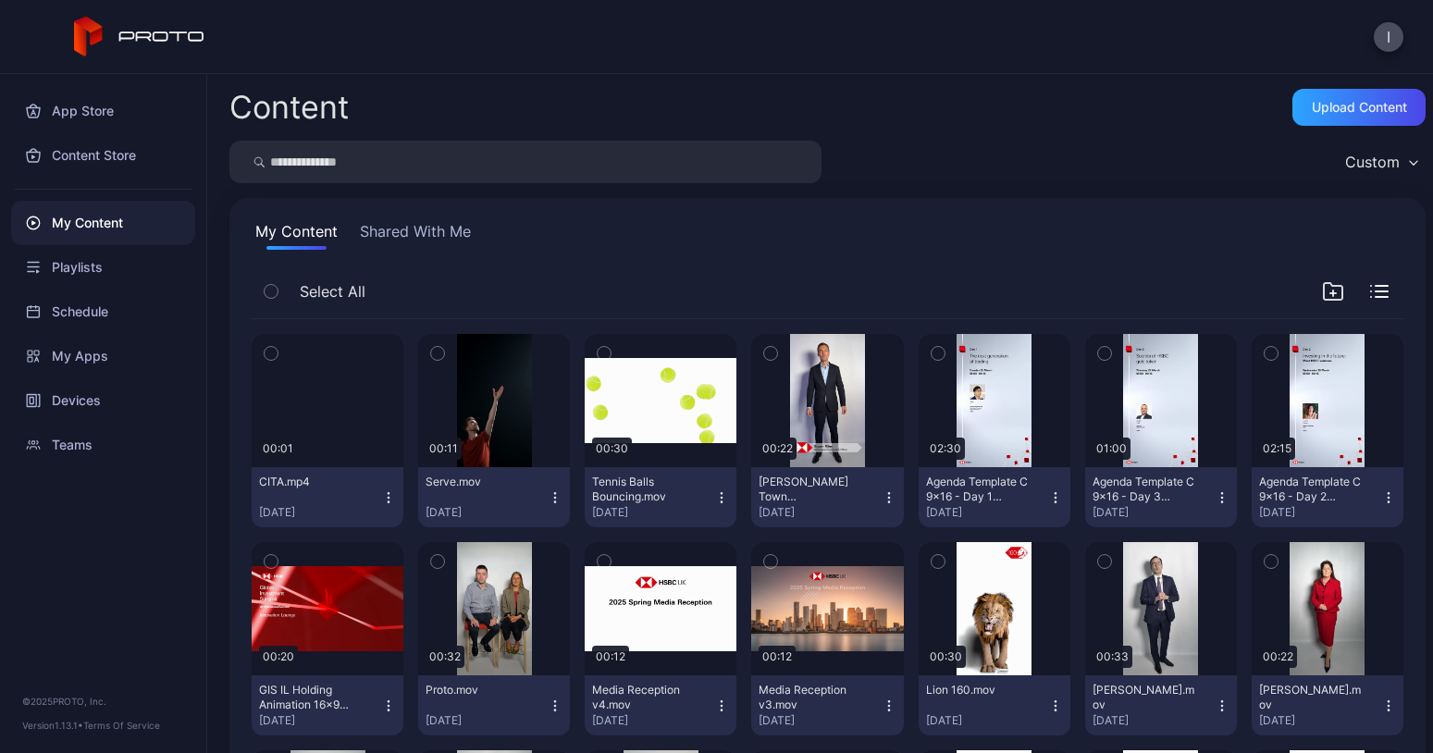
click at [385, 497] on icon "button" at bounding box center [388, 497] width 15 height 15
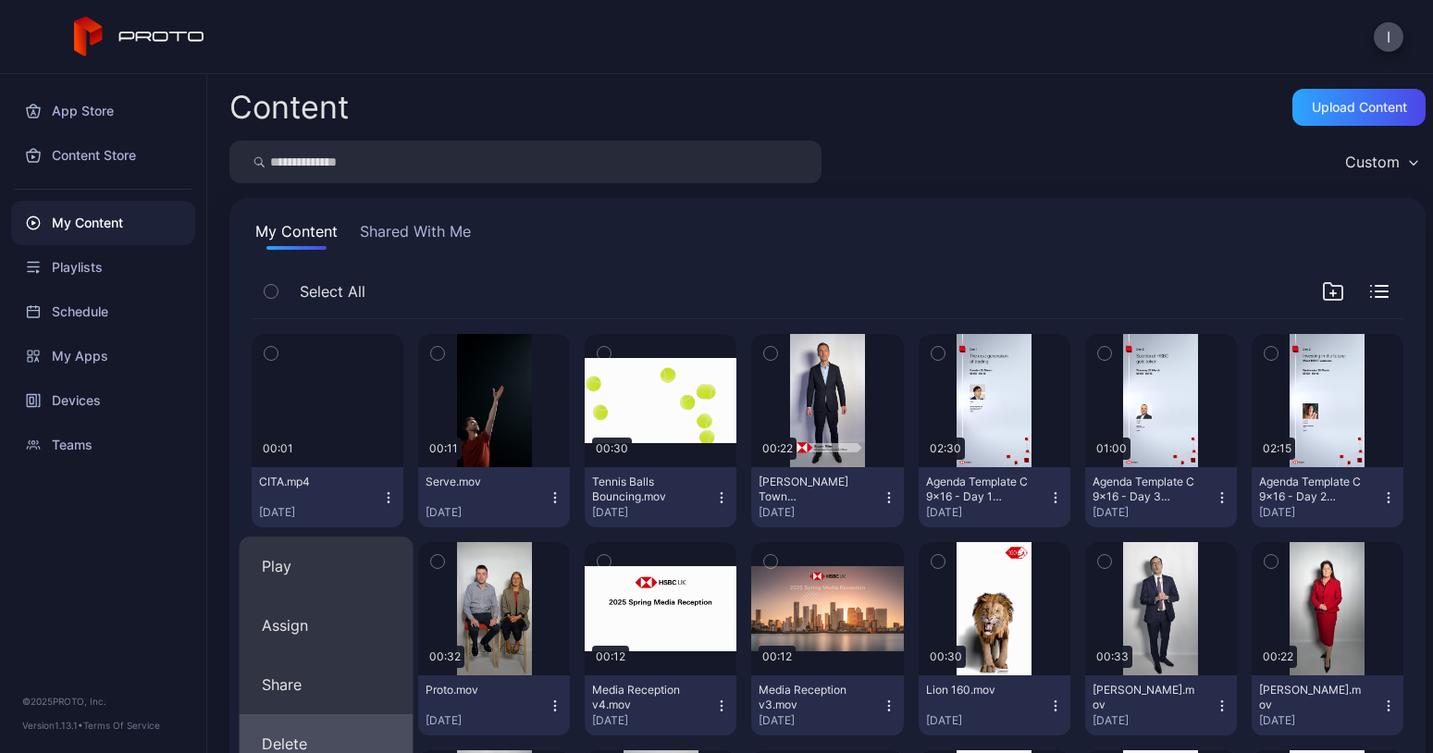
click at [318, 748] on button "Delete" at bounding box center [327, 743] width 174 height 59
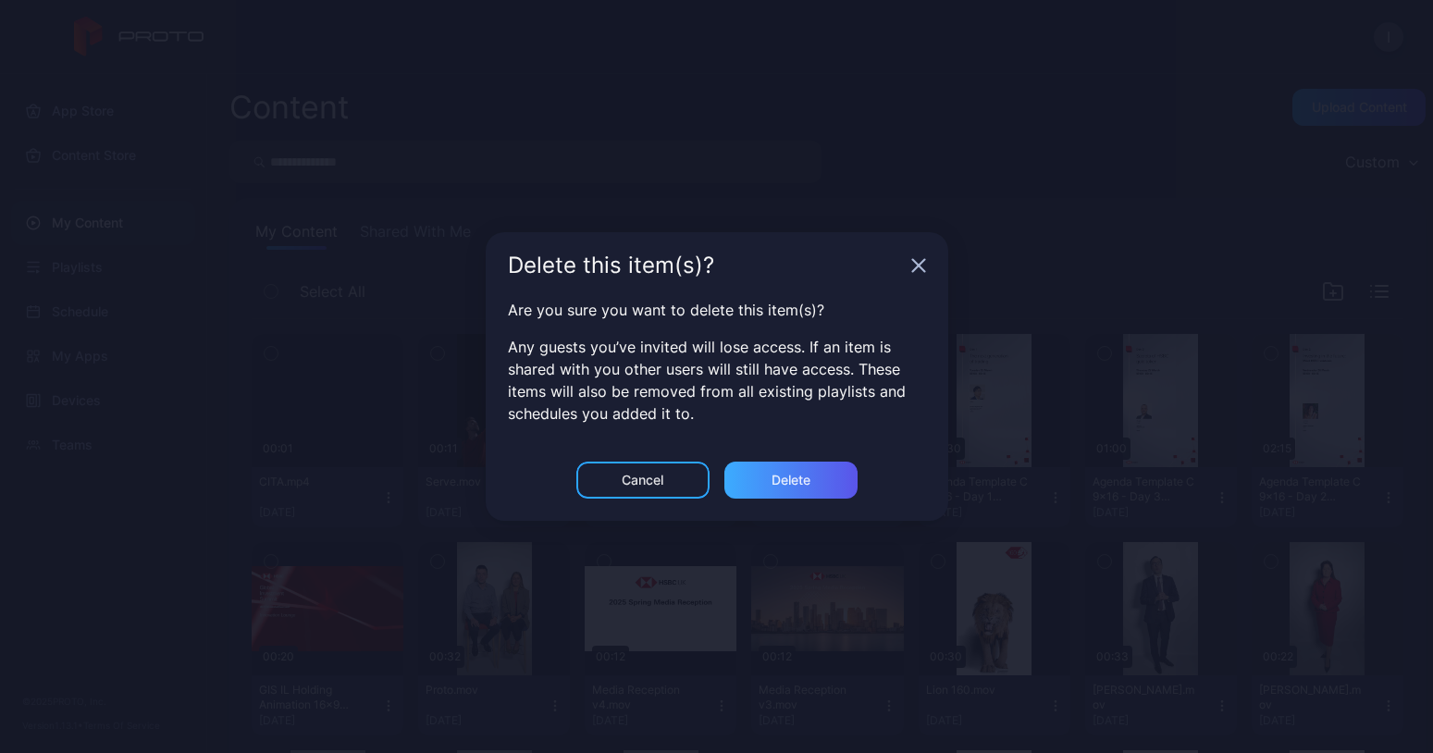
click at [797, 473] on div "Delete" at bounding box center [791, 480] width 39 height 15
